Goal: Transaction & Acquisition: Purchase product/service

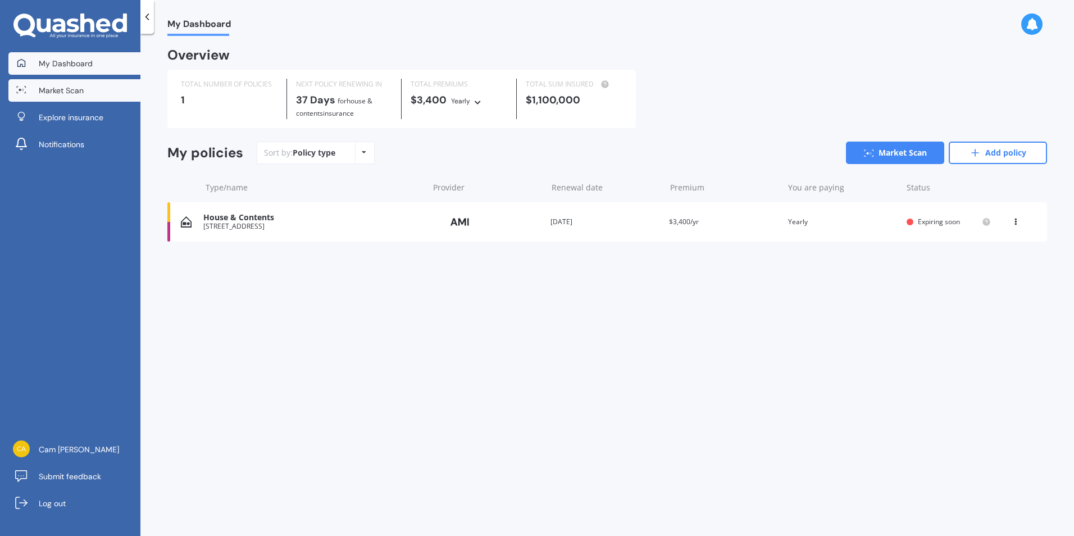
click at [66, 87] on span "Market Scan" at bounding box center [61, 90] width 45 height 11
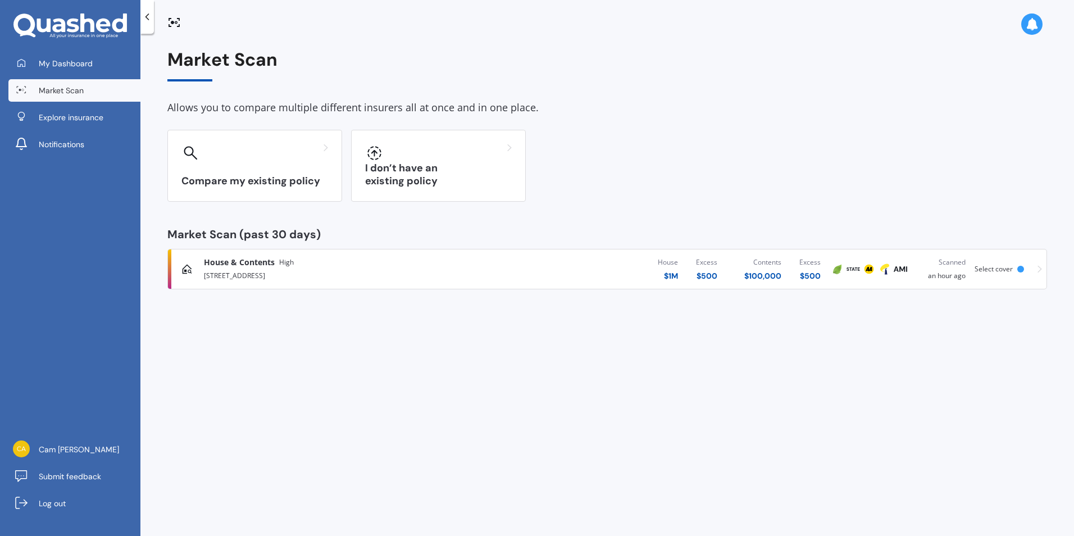
click at [480, 258] on div "House & Contents High" at bounding box center [355, 262] width 302 height 11
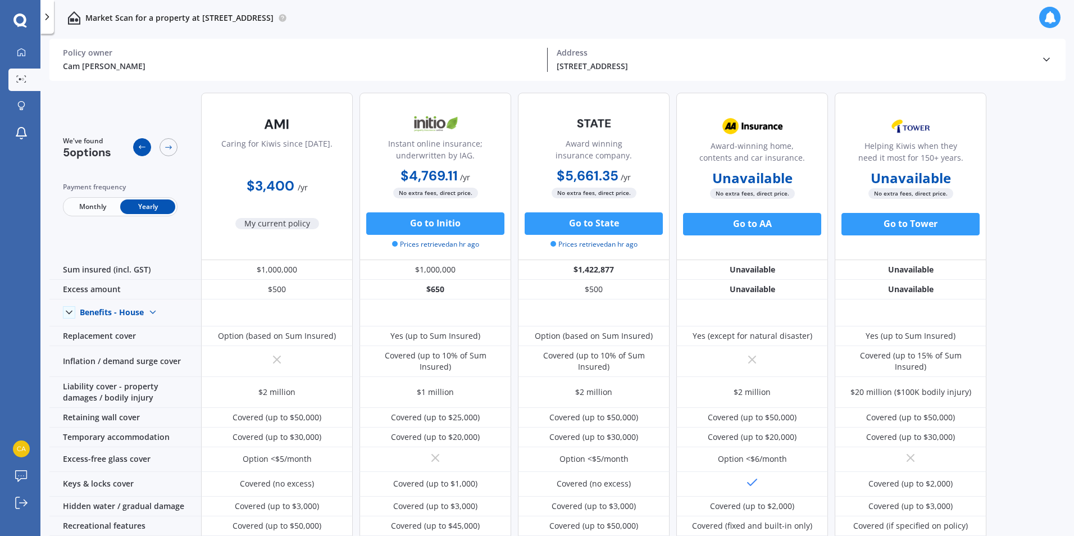
click at [140, 148] on icon at bounding box center [142, 147] width 9 height 9
click at [169, 149] on icon at bounding box center [168, 147] width 9 height 9
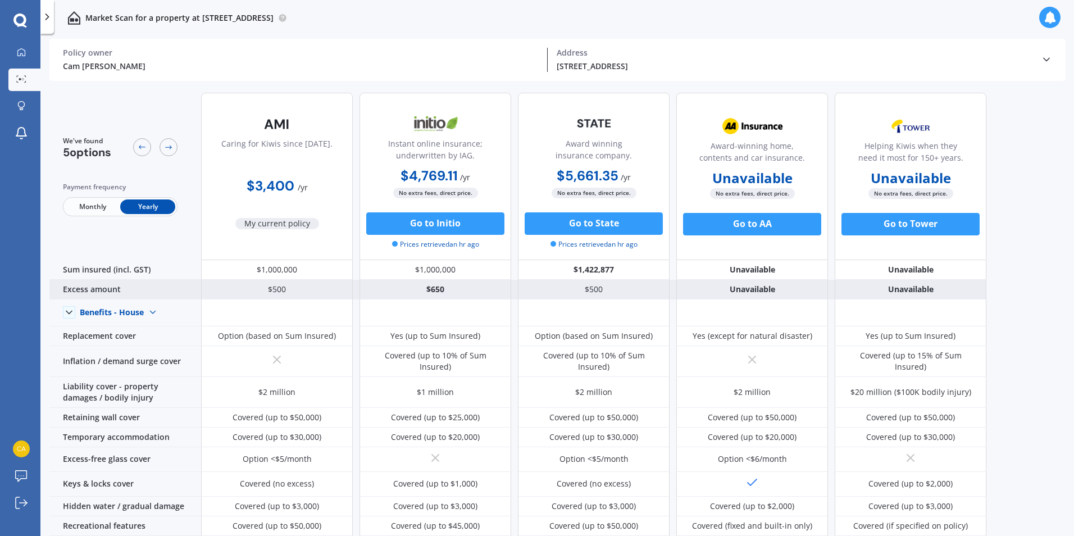
click at [99, 294] on div "Excess amount" at bounding box center [125, 290] width 152 height 20
click at [244, 291] on div "$500" at bounding box center [277, 290] width 152 height 20
click at [122, 294] on div "Excess amount" at bounding box center [125, 290] width 152 height 20
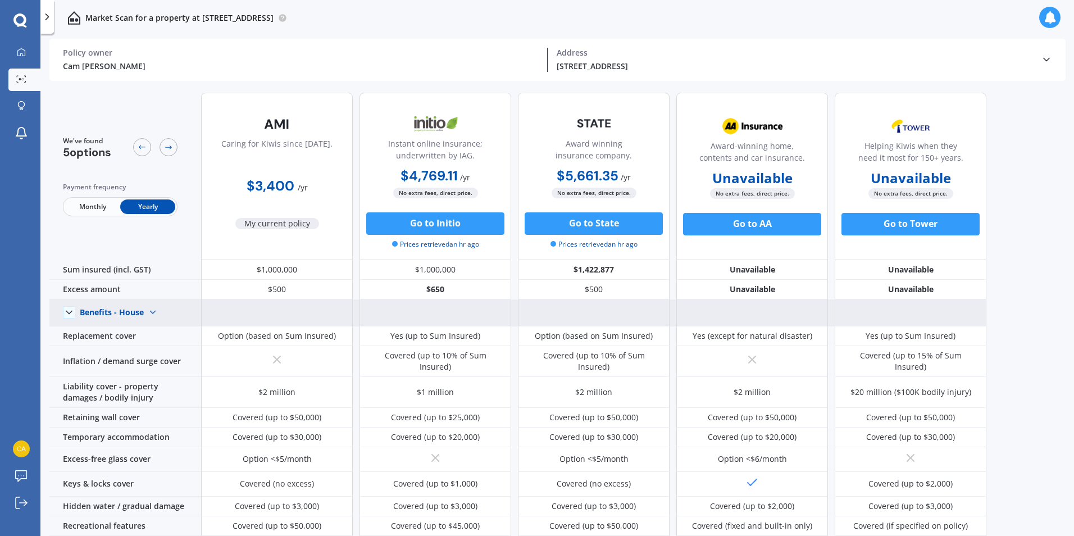
click at [148, 311] on img at bounding box center [153, 312] width 18 height 18
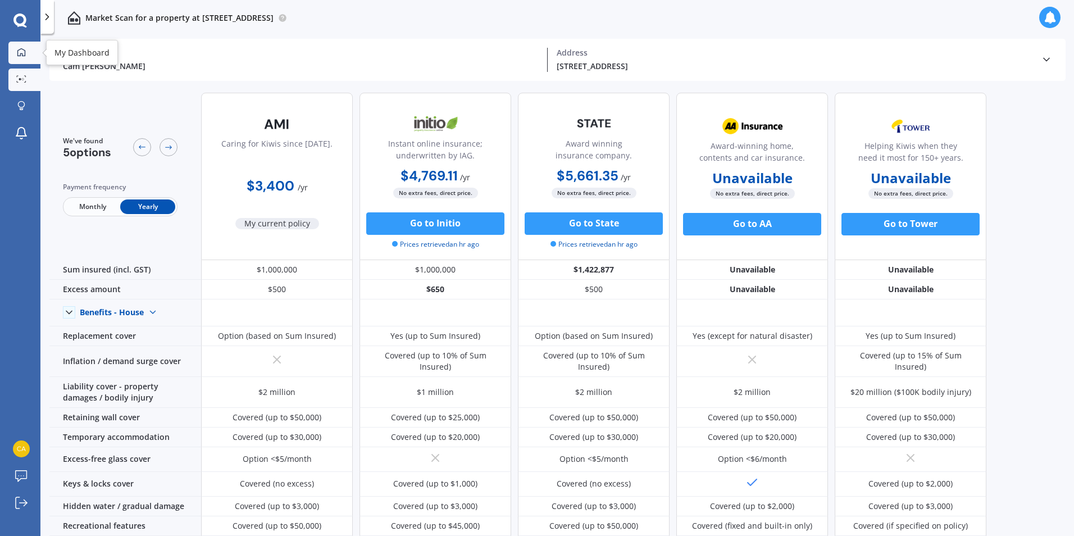
click at [15, 53] on div at bounding box center [21, 53] width 17 height 10
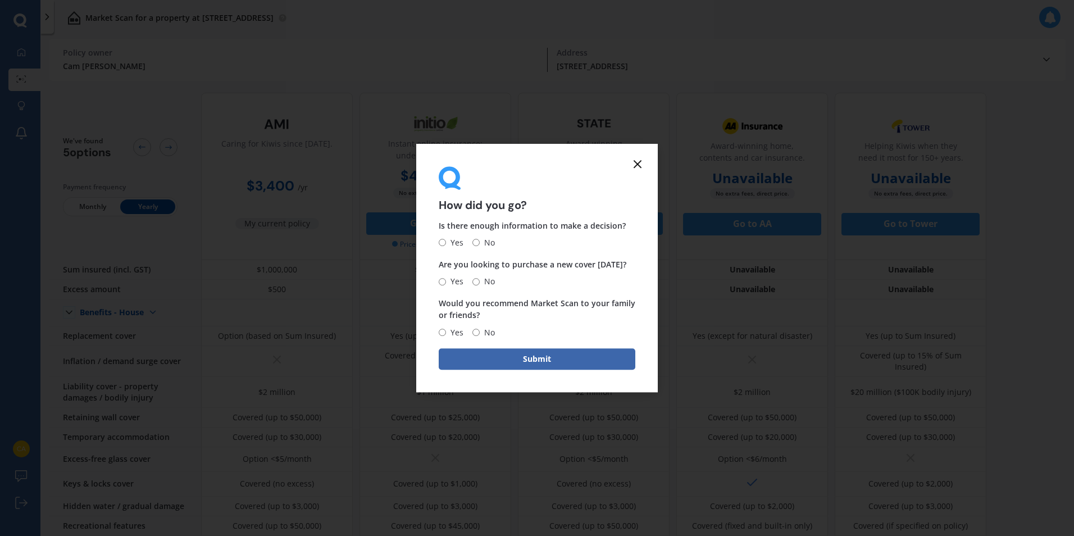
click at [640, 163] on icon at bounding box center [637, 163] width 13 height 13
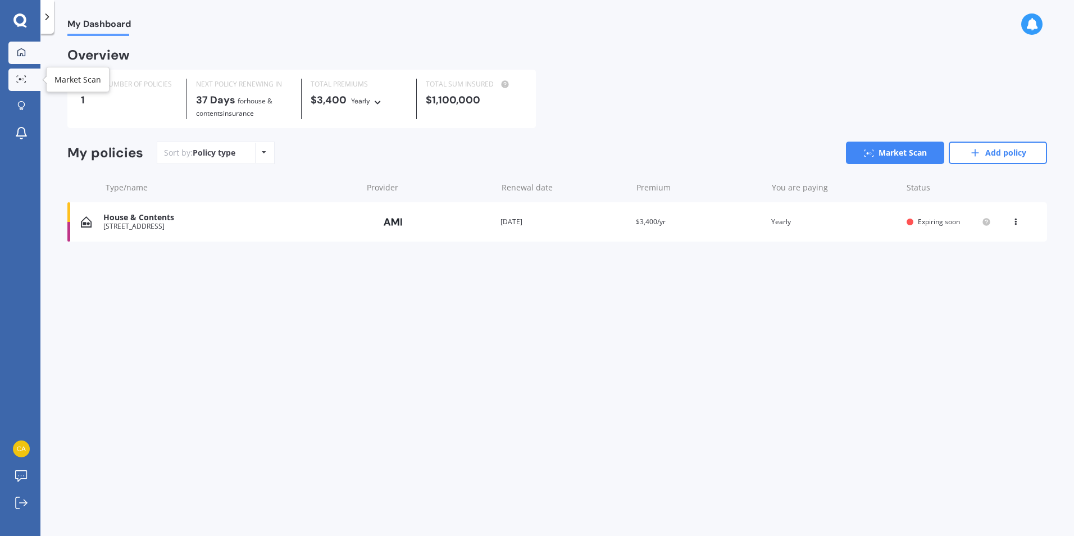
click at [25, 84] on div at bounding box center [21, 79] width 17 height 8
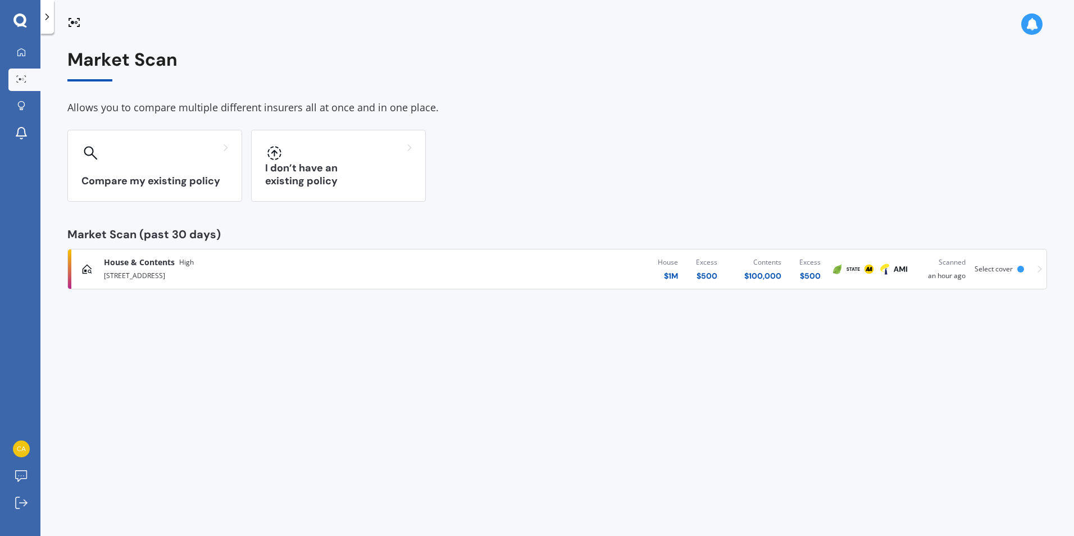
click at [1042, 267] on icon at bounding box center [1040, 269] width 4 height 8
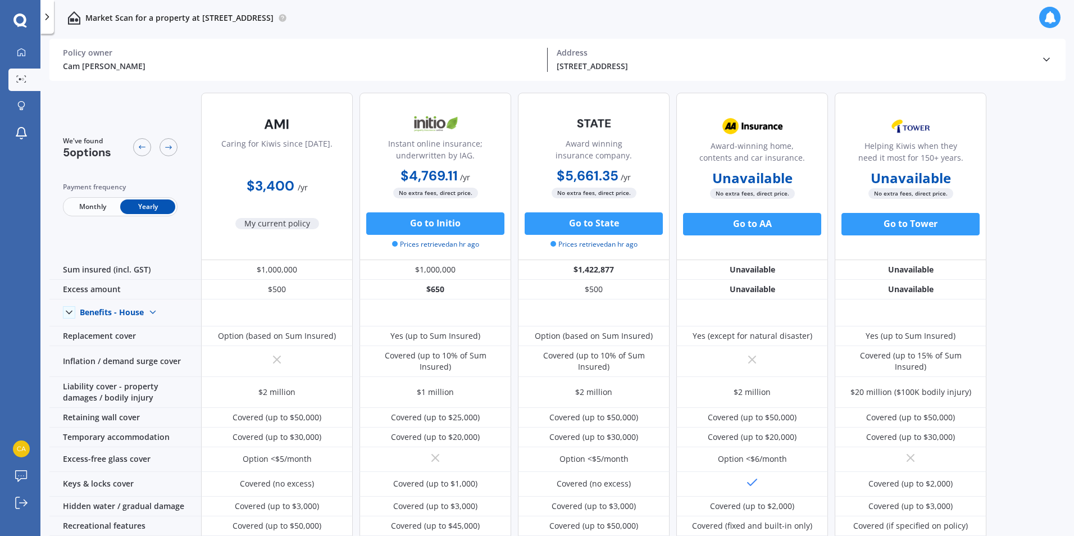
click at [1050, 60] on icon at bounding box center [1046, 59] width 11 height 11
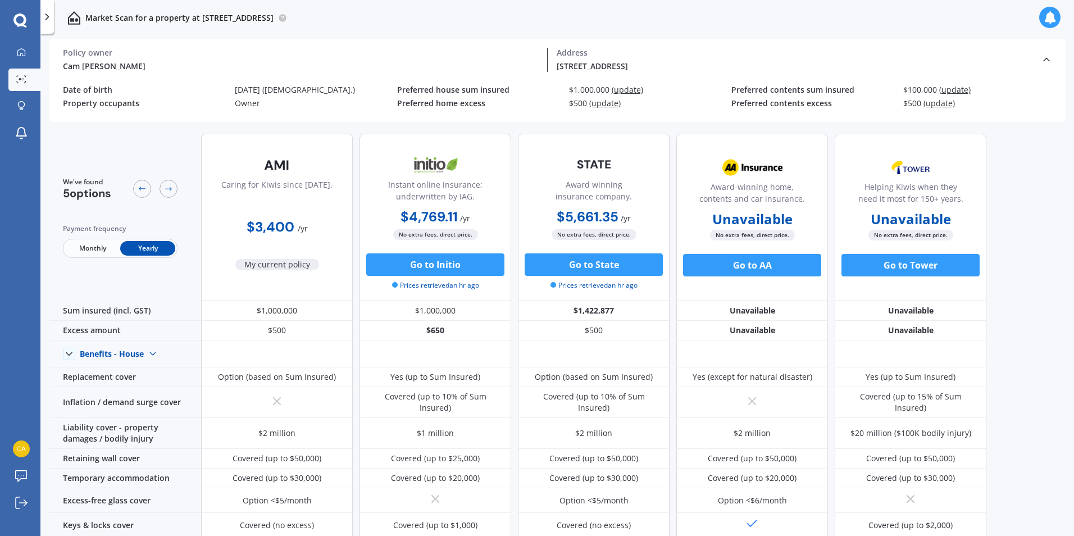
click at [608, 105] on span "(update)" at bounding box center [604, 103] width 31 height 11
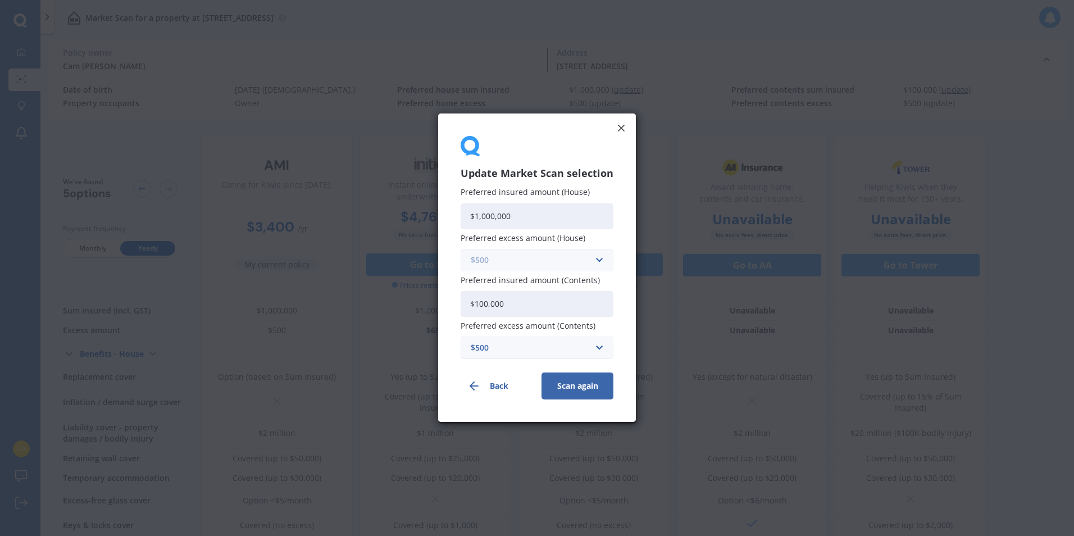
click at [600, 260] on input "text" at bounding box center [533, 259] width 143 height 21
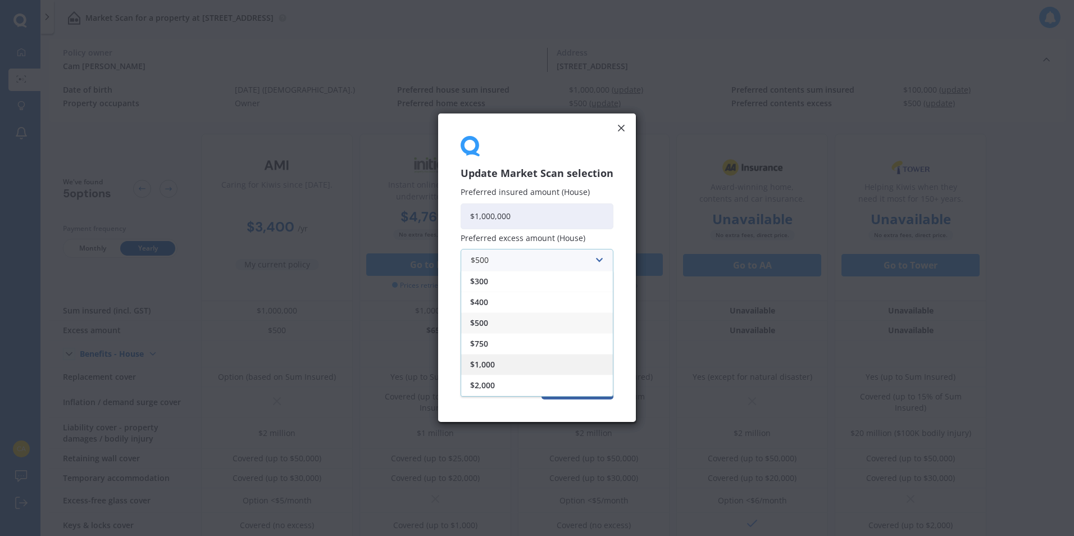
click at [489, 366] on span "$1,000" at bounding box center [482, 365] width 25 height 8
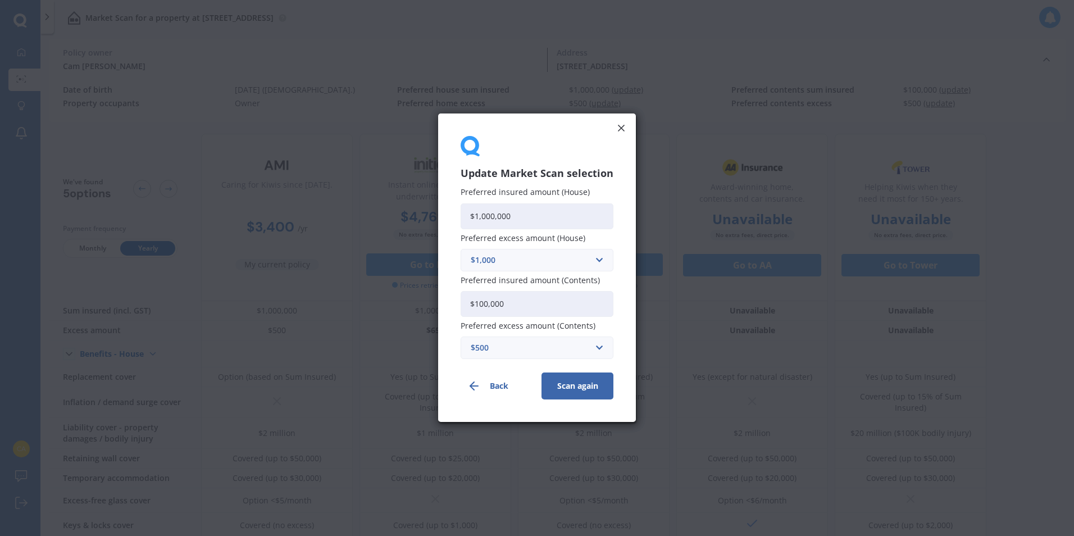
click at [567, 388] on button "Scan again" at bounding box center [578, 386] width 72 height 27
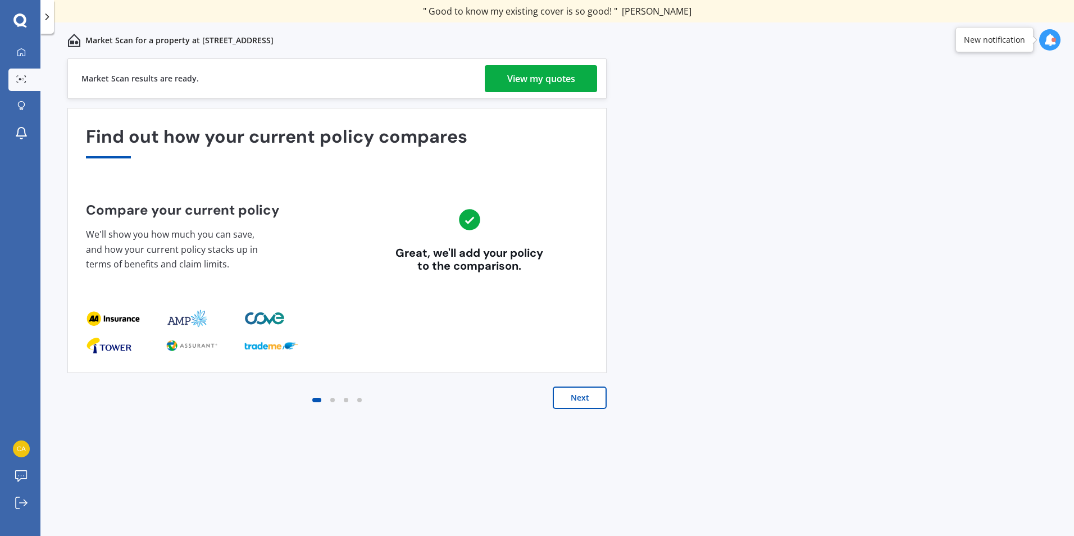
click at [534, 80] on div "View my quotes" at bounding box center [541, 78] width 68 height 27
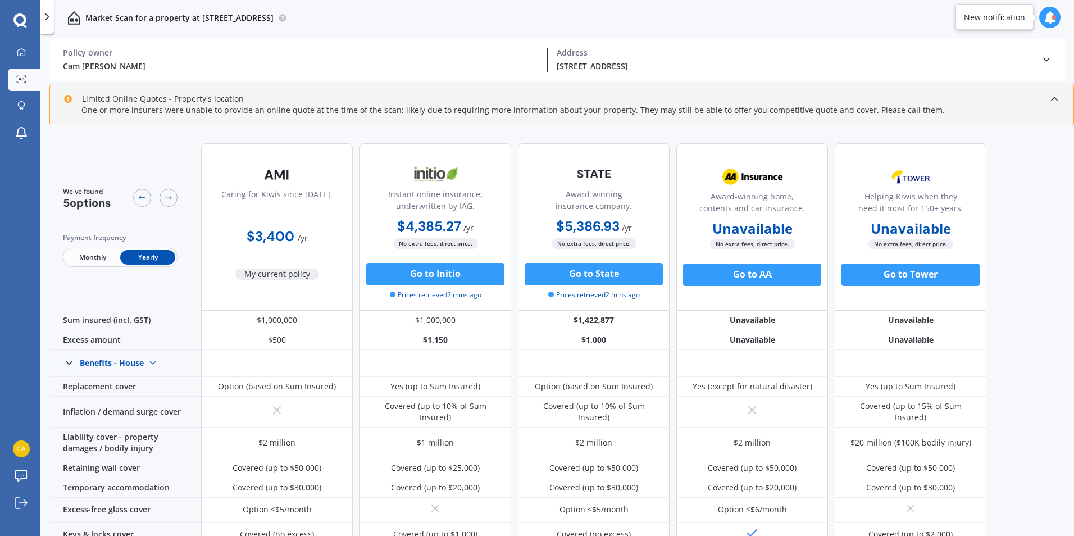
click at [1054, 99] on icon at bounding box center [1054, 98] width 11 height 11
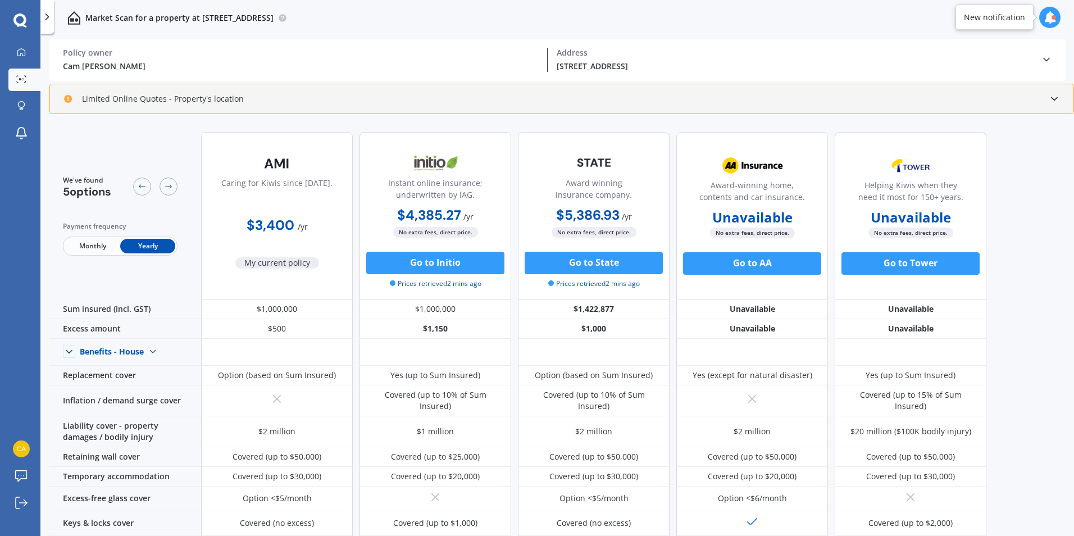
click at [1048, 62] on icon at bounding box center [1046, 59] width 11 height 11
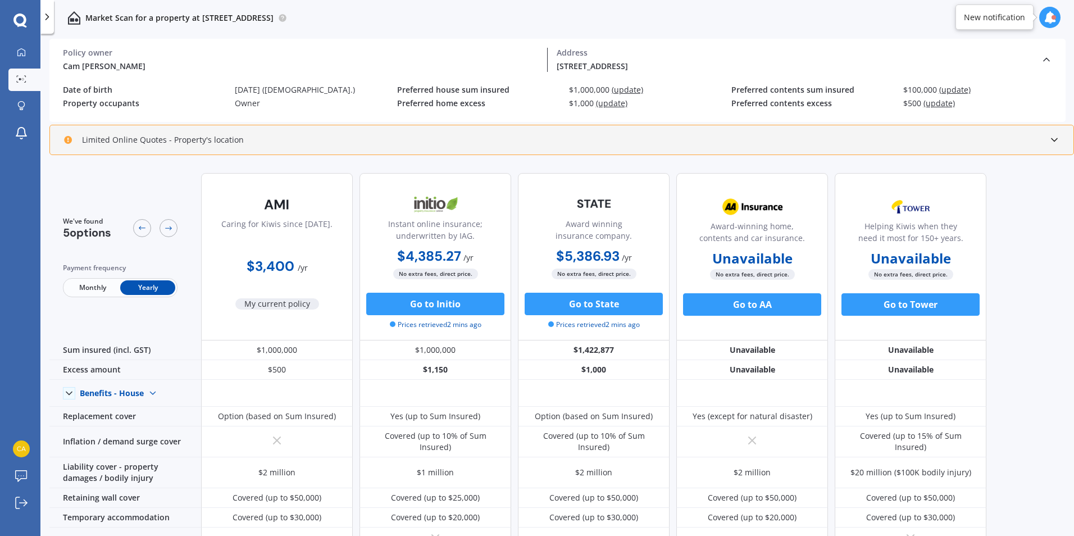
click at [620, 89] on span "(update)" at bounding box center [627, 89] width 31 height 11
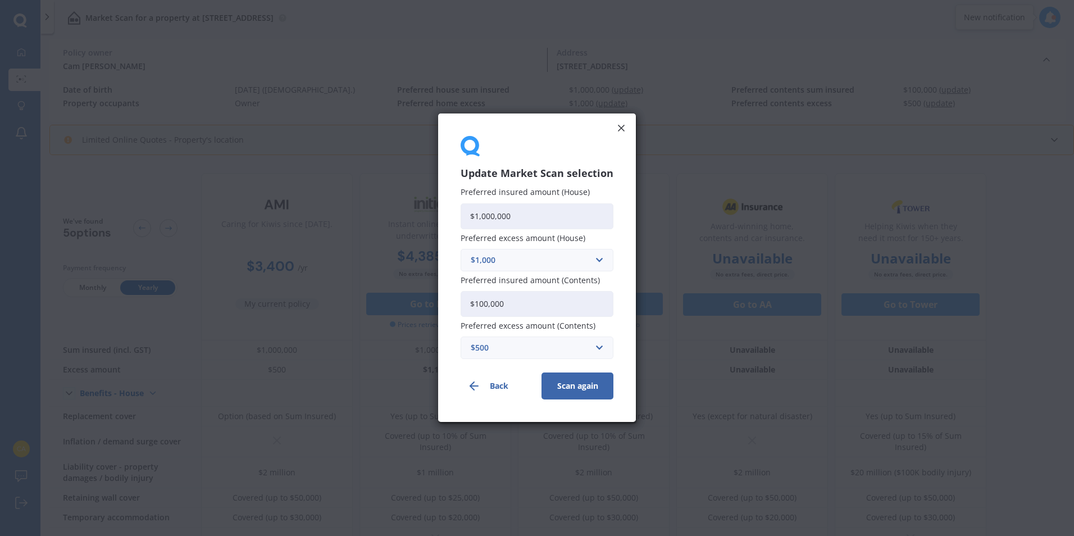
drag, startPoint x: 521, startPoint y: 219, endPoint x: 469, endPoint y: 215, distance: 52.4
click at [469, 215] on input "$1,000,000" at bounding box center [537, 216] width 153 height 26
type input "$900,000"
click at [597, 349] on input "text" at bounding box center [533, 348] width 143 height 21
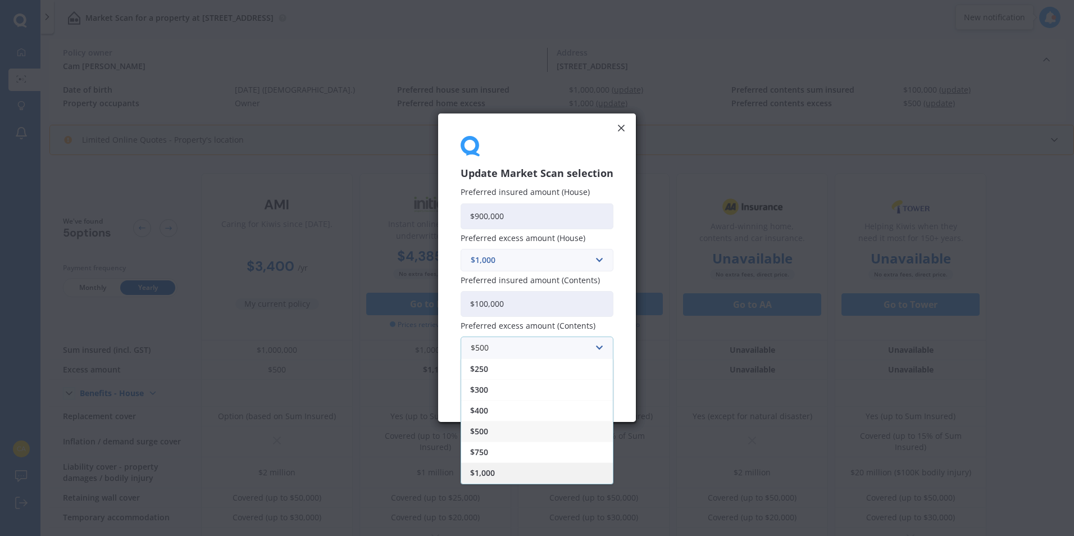
click at [502, 470] on div "$1,000" at bounding box center [537, 473] width 152 height 21
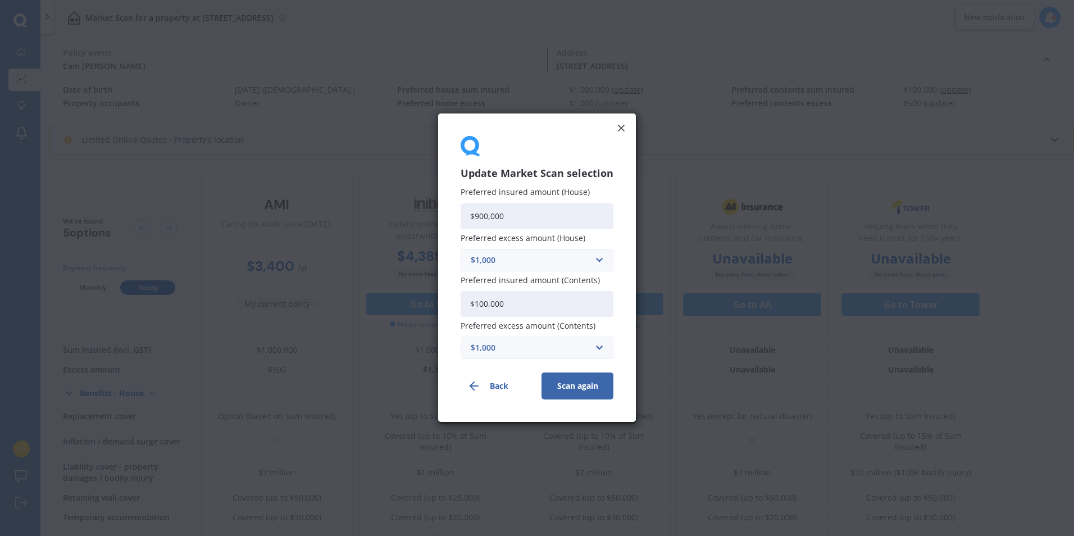
click at [562, 386] on button "Scan again" at bounding box center [578, 386] width 72 height 27
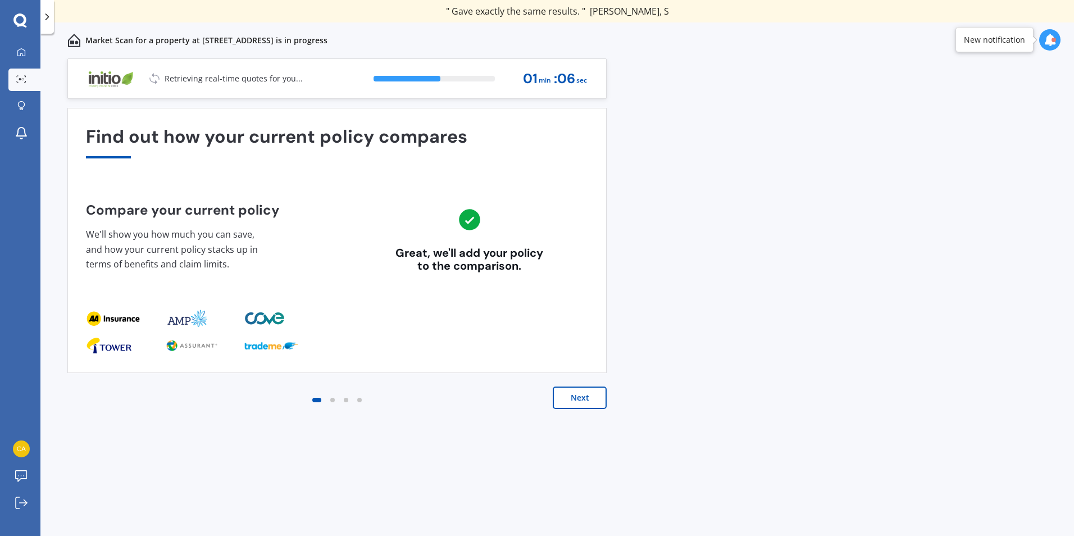
click at [579, 397] on button "Next" at bounding box center [580, 398] width 54 height 22
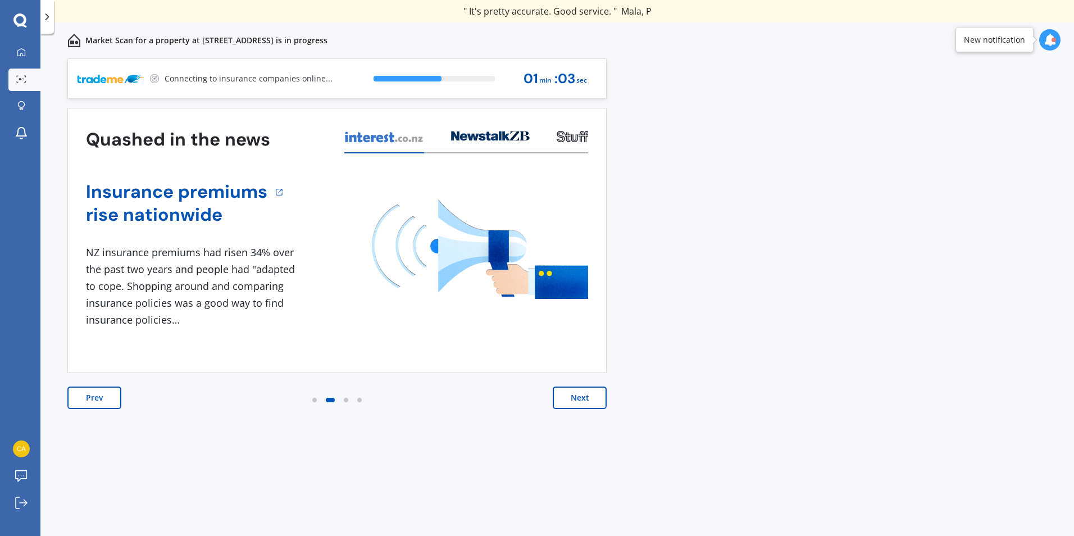
click at [579, 397] on button "Next" at bounding box center [580, 398] width 54 height 22
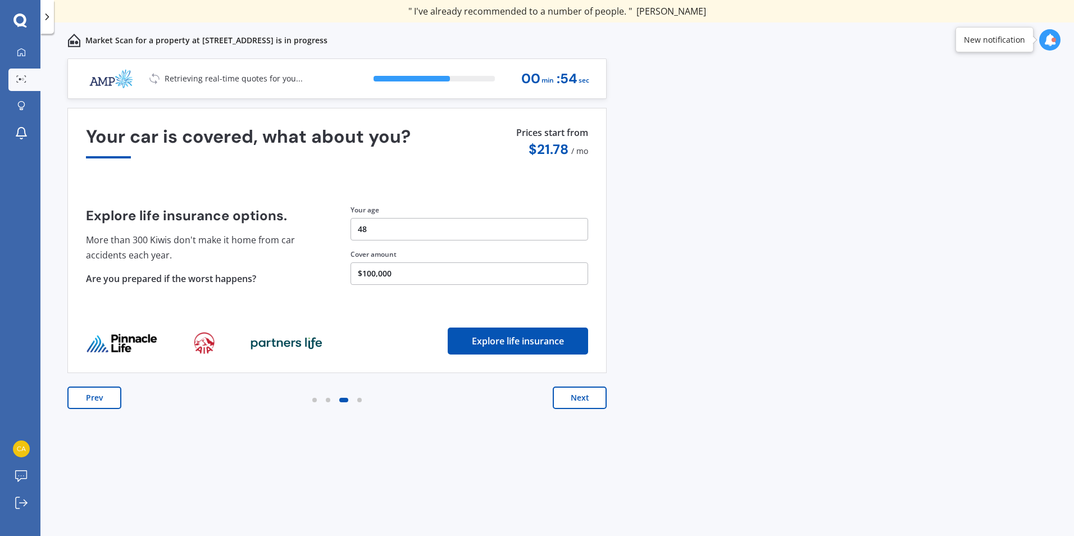
click at [579, 397] on button "Next" at bounding box center [580, 398] width 54 height 22
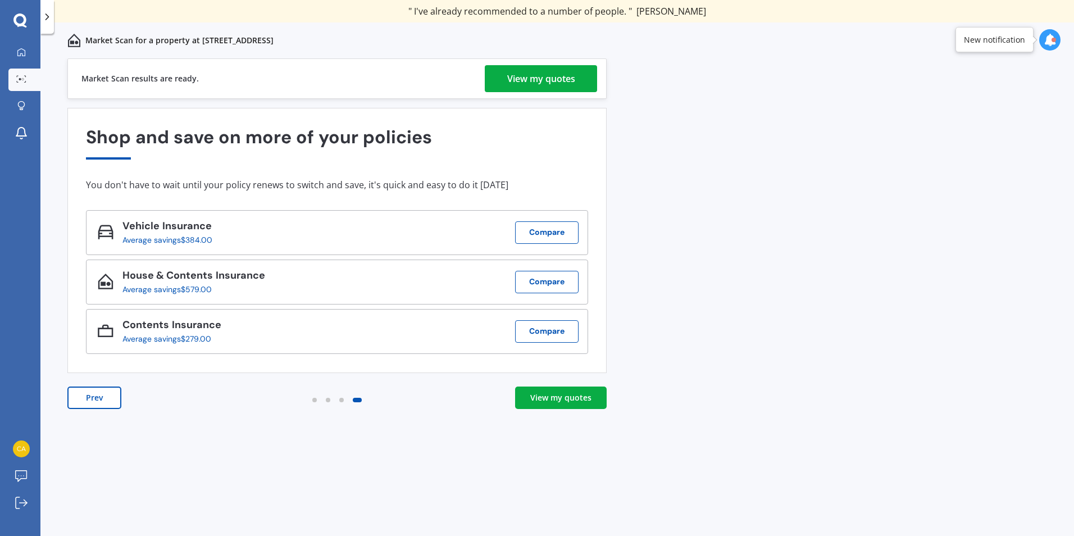
click at [534, 78] on div "View my quotes" at bounding box center [541, 78] width 68 height 27
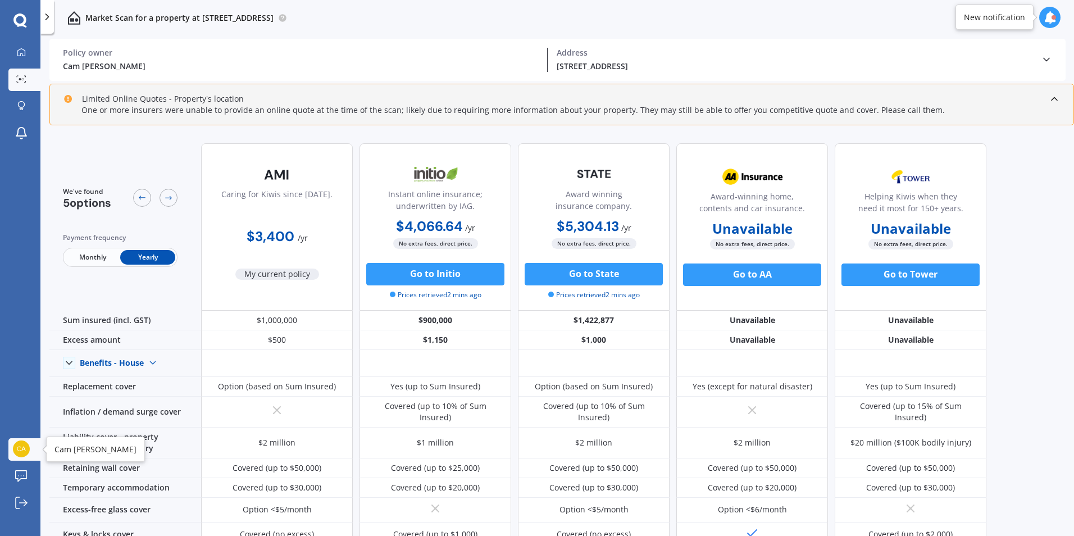
click at [14, 451] on img at bounding box center [21, 449] width 17 height 17
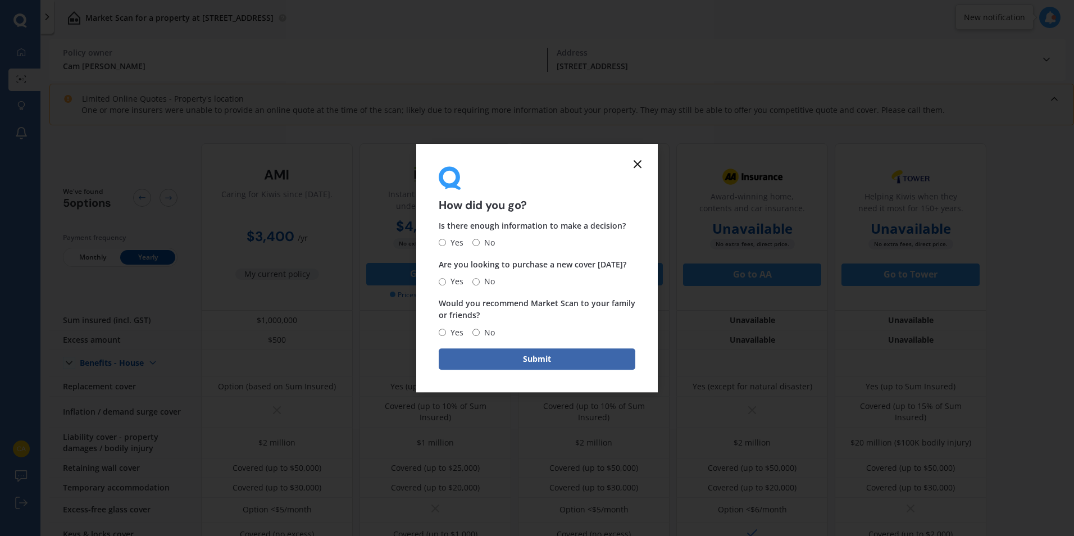
click at [634, 159] on icon at bounding box center [637, 163] width 13 height 13
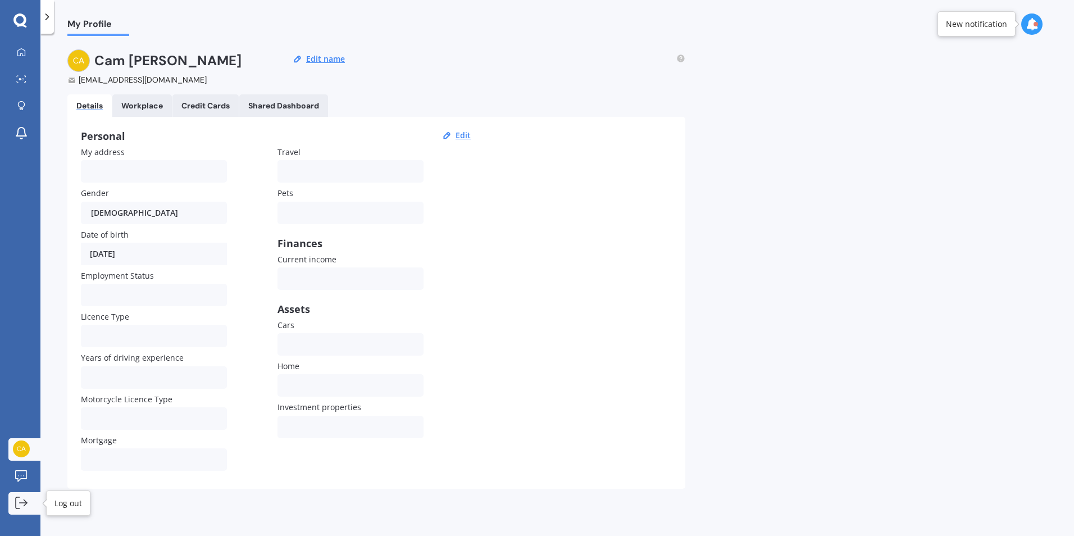
click at [24, 500] on icon at bounding box center [25, 503] width 3 height 6
